Goal: Check status: Check status

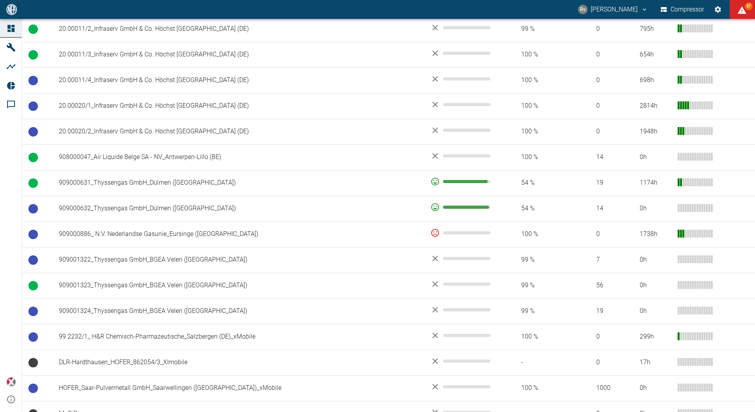
scroll to position [399, 0]
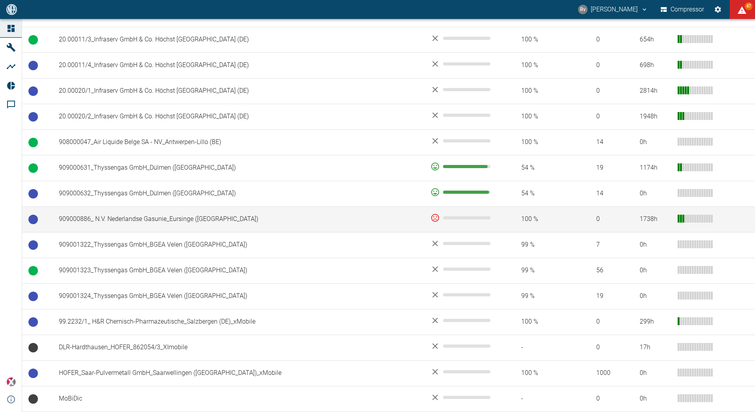
click at [289, 223] on td "909000886_ N.V. Nederlandse Gasunie_Eursinge ([GEOGRAPHIC_DATA])" at bounding box center [239, 219] width 372 height 26
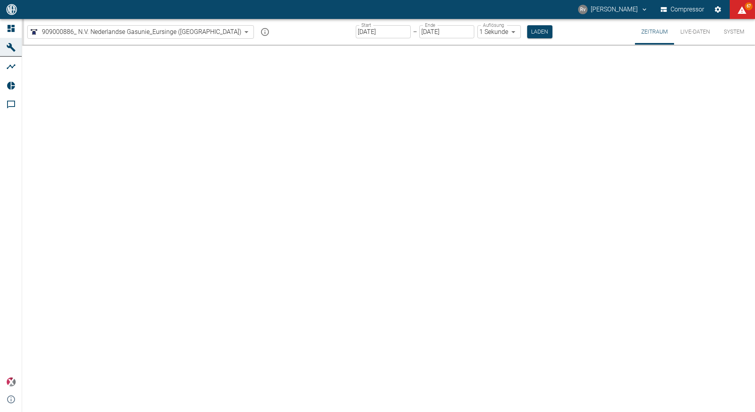
type input "2min"
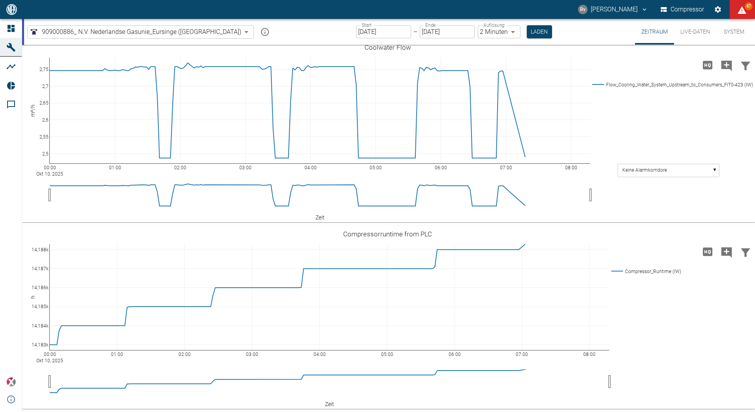
scroll to position [2435, 0]
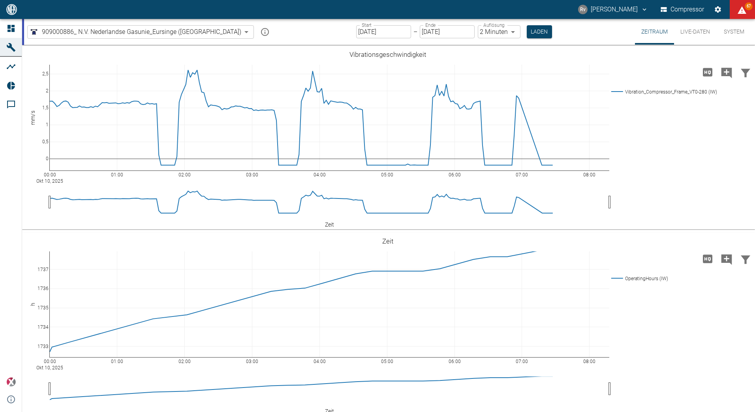
scroll to position [2435, 0]
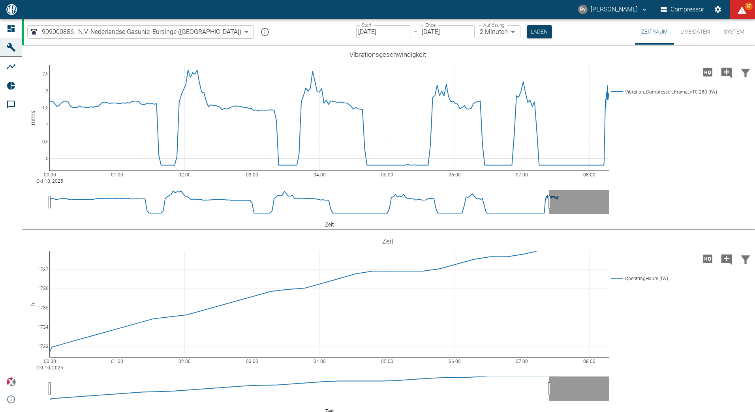
scroll to position [2435, 0]
